Goal: Information Seeking & Learning: Check status

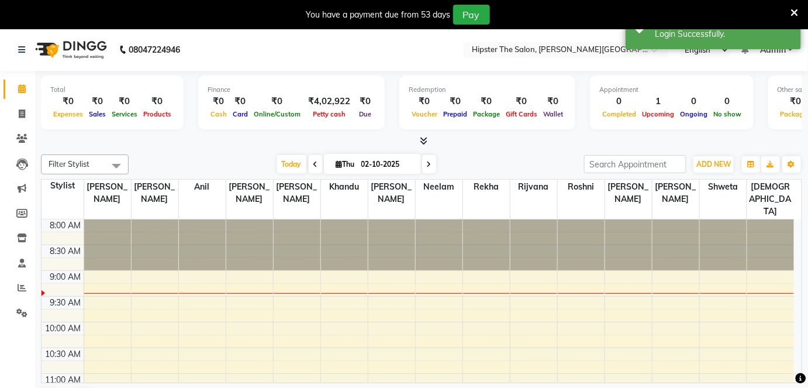
click at [364, 165] on input "02-10-2025" at bounding box center [387, 165] width 58 height 18
select select "10"
select select "2025"
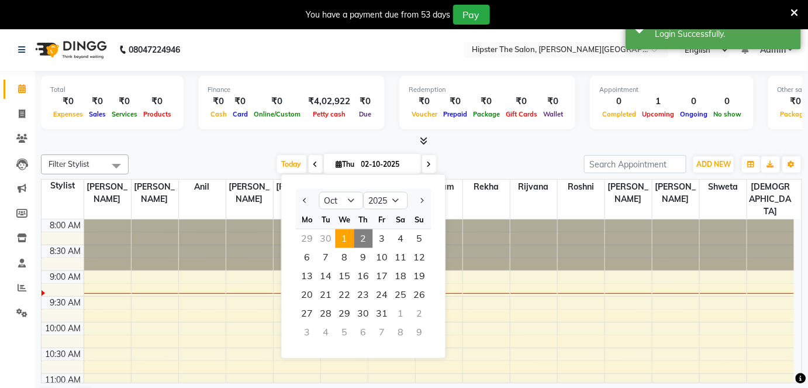
click at [338, 233] on span "1" at bounding box center [345, 238] width 19 height 19
type input "01-10-2025"
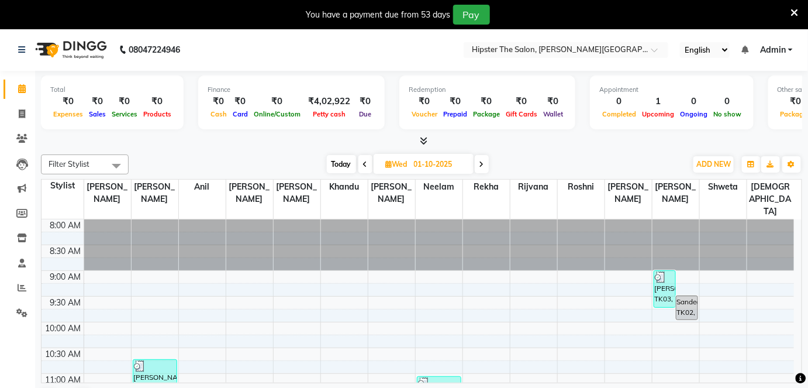
click at [419, 168] on input "01-10-2025" at bounding box center [439, 165] width 58 height 18
select select "10"
select select "2025"
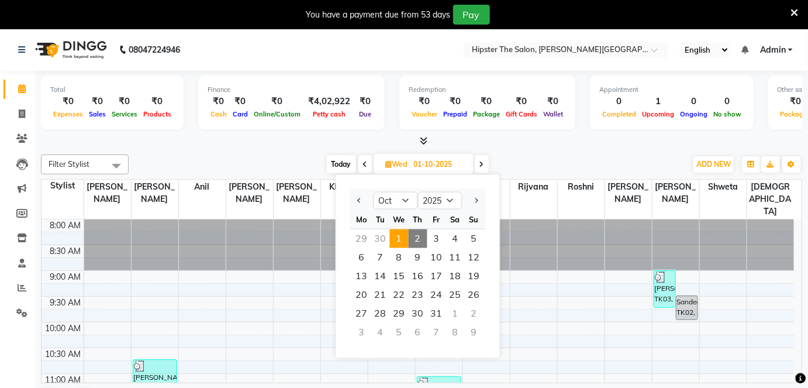
click at [421, 229] on span "2" at bounding box center [418, 238] width 19 height 19
type input "02-10-2025"
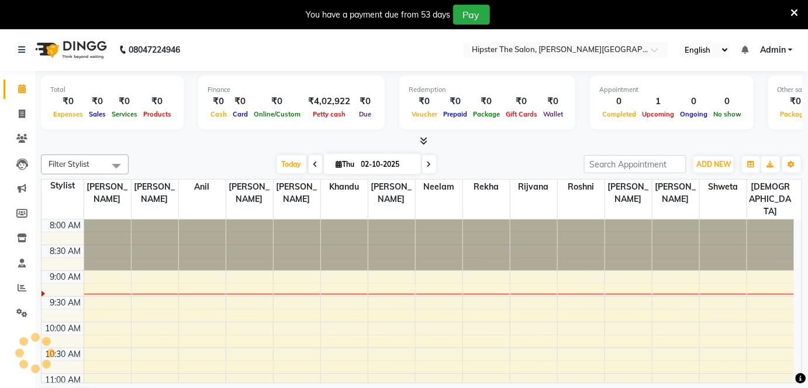
scroll to position [51, 0]
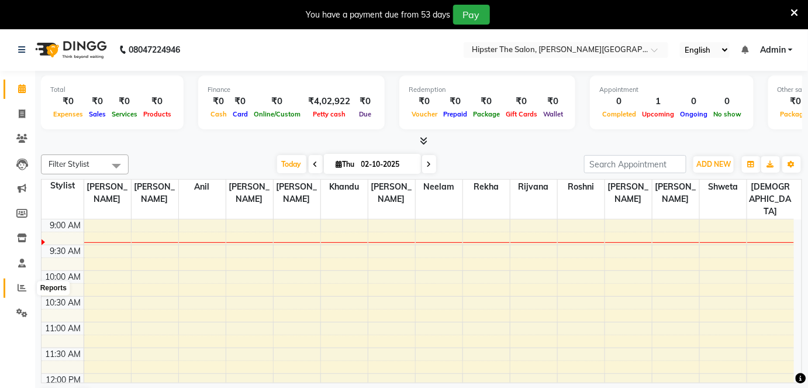
click at [16, 287] on span at bounding box center [22, 287] width 20 height 13
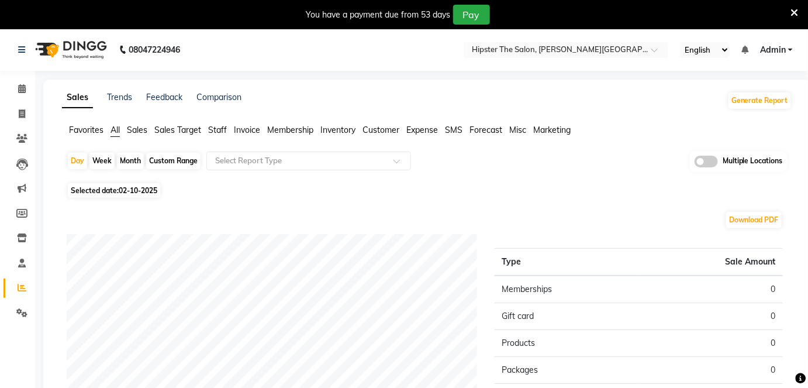
click at [154, 158] on div "Custom Range" at bounding box center [173, 161] width 54 height 16
select select "10"
select select "2025"
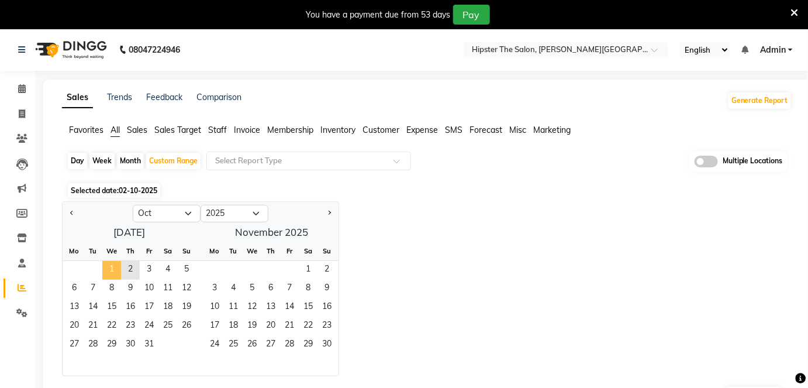
click at [110, 262] on span "1" at bounding box center [111, 270] width 19 height 19
click at [224, 126] on span "Staff" at bounding box center [217, 130] width 19 height 11
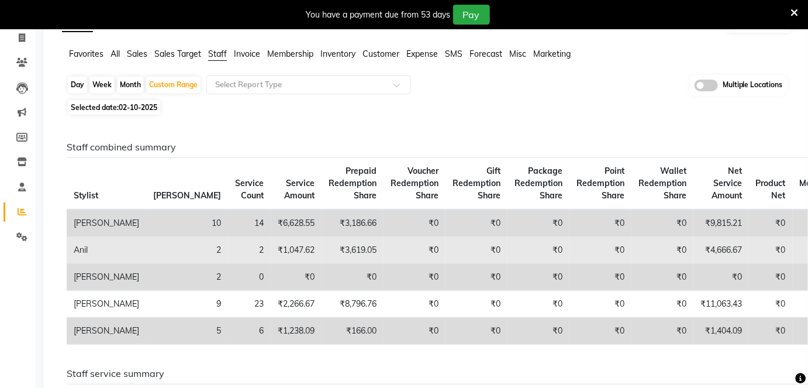
scroll to position [80, 0]
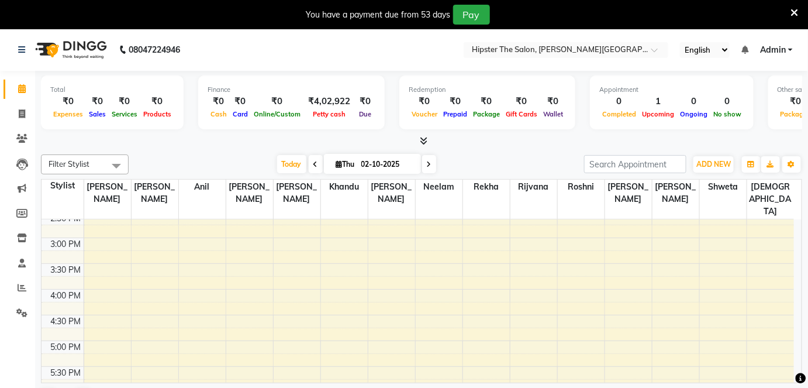
scroll to position [354, 0]
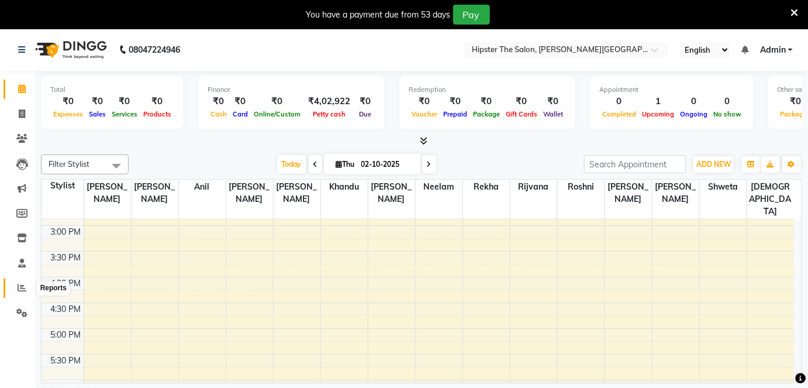
click at [21, 286] on icon at bounding box center [22, 287] width 9 height 9
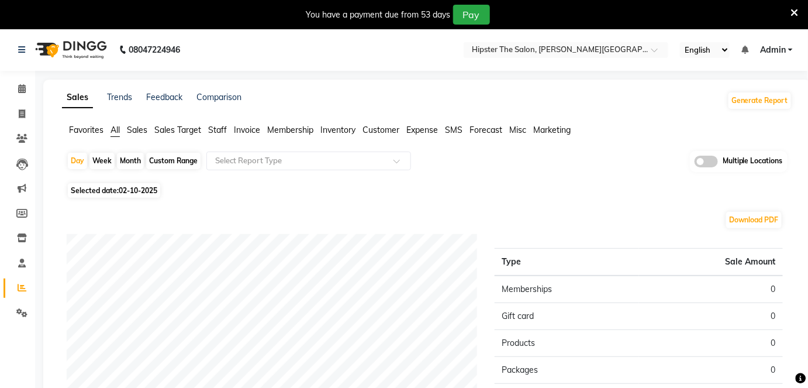
click at [119, 160] on div "Month" at bounding box center [130, 161] width 27 height 16
select select "10"
select select "2025"
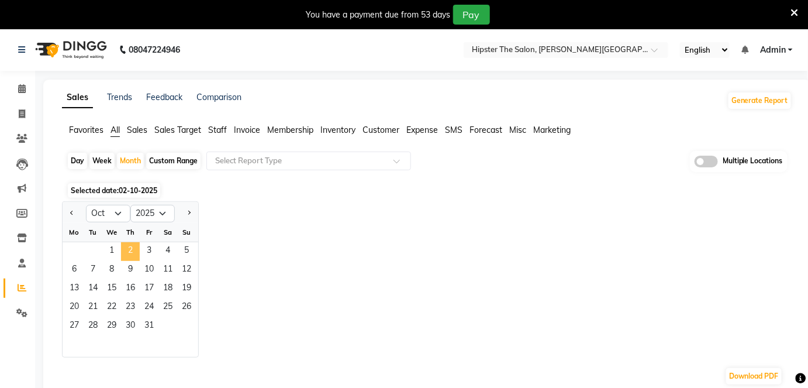
click at [127, 244] on span "2" at bounding box center [130, 251] width 19 height 19
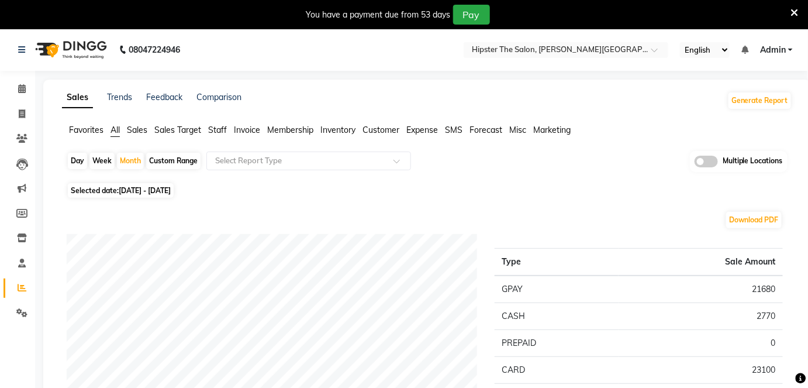
click at [215, 130] on span "Staff" at bounding box center [217, 130] width 19 height 11
